Goal: Communication & Community: Participate in discussion

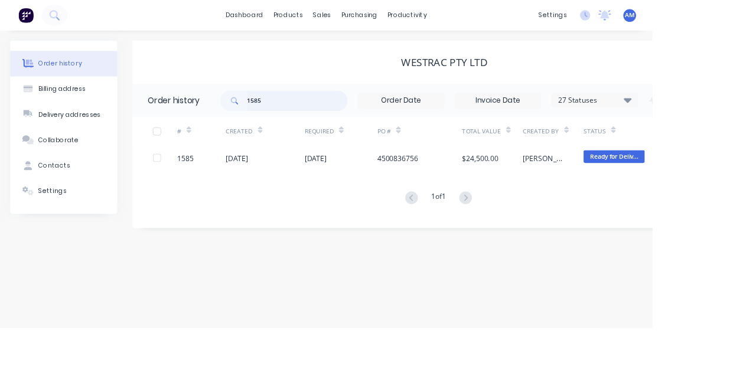
click at [333, 117] on input "1585" at bounding box center [344, 117] width 117 height 24
type input "1603"
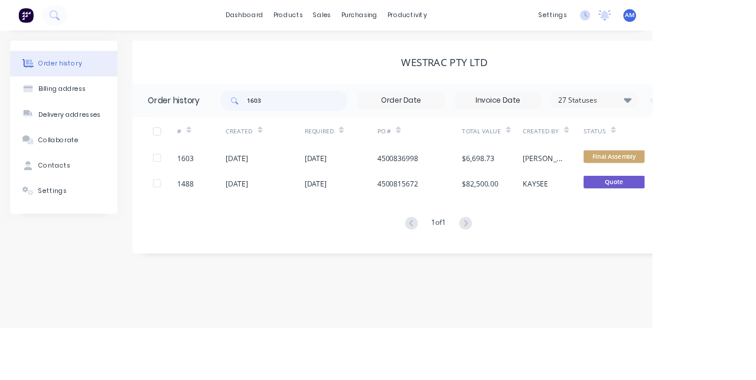
click at [557, 183] on div "$6,698.73" at bounding box center [554, 183] width 37 height 12
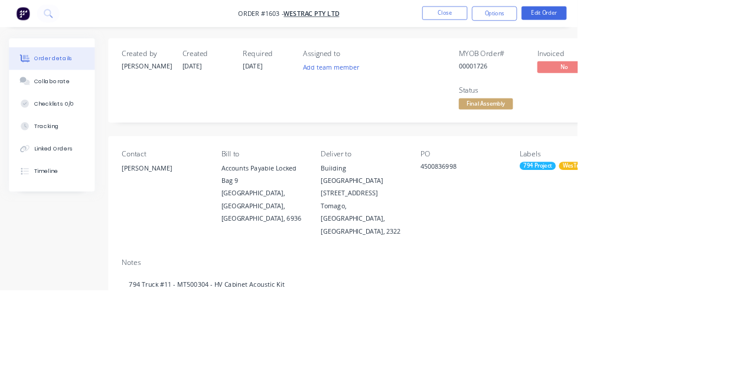
click at [72, 110] on div "Collaborate" at bounding box center [68, 106] width 47 height 11
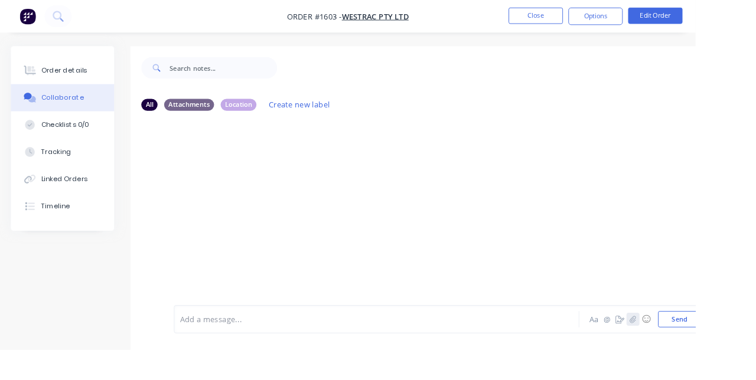
click at [689, 351] on icon "button" at bounding box center [688, 347] width 6 height 8
click at [697, 354] on button "☺" at bounding box center [702, 347] width 14 height 14
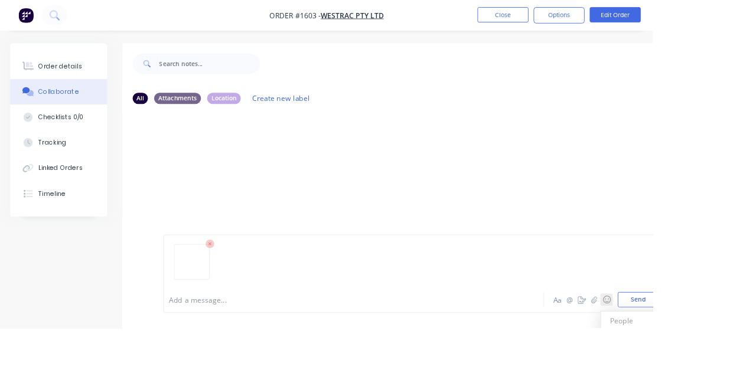
click at [697, 354] on button "☺" at bounding box center [702, 347] width 14 height 14
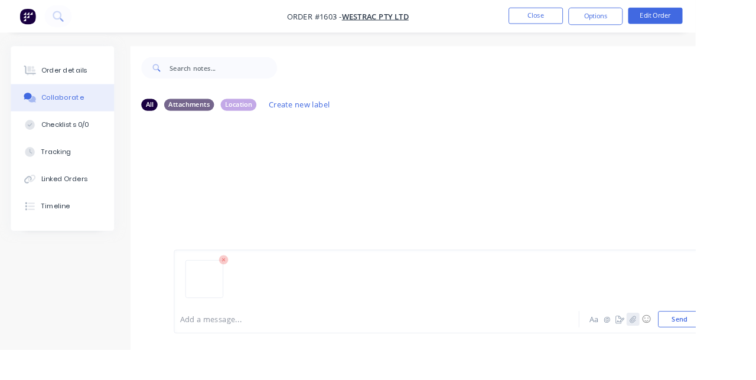
click at [692, 354] on button "button" at bounding box center [688, 347] width 14 height 14
click at [742, 356] on button "Send" at bounding box center [738, 348] width 47 height 18
